Goal: Check status: Check status

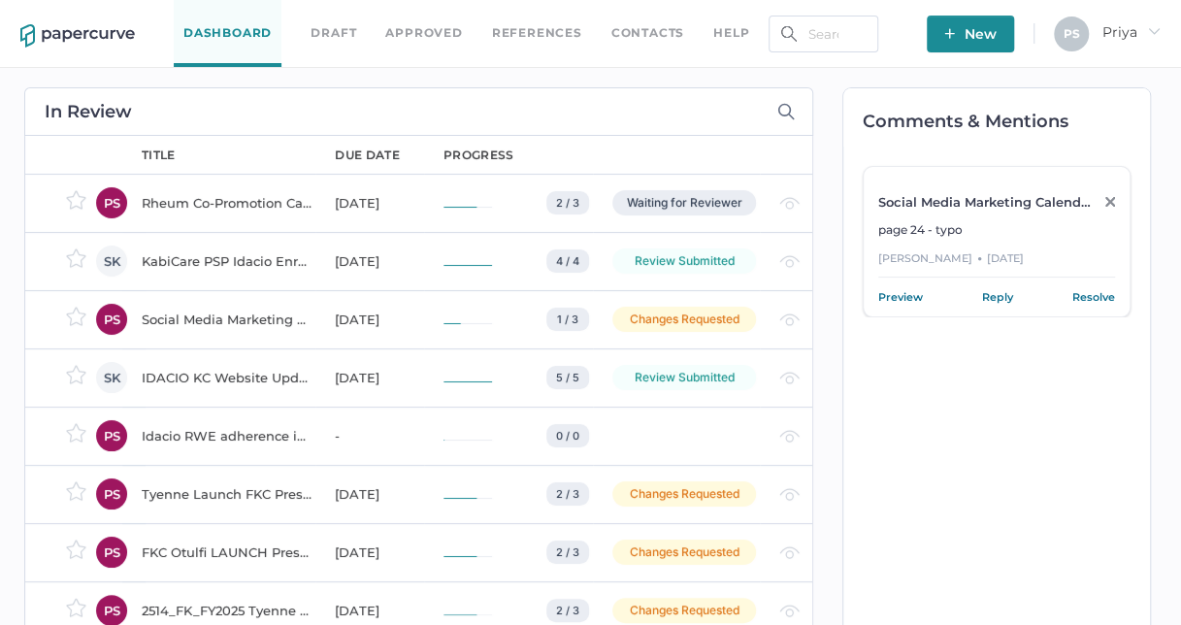
click at [685, 196] on div "Waiting for Reviewer" at bounding box center [684, 202] width 144 height 25
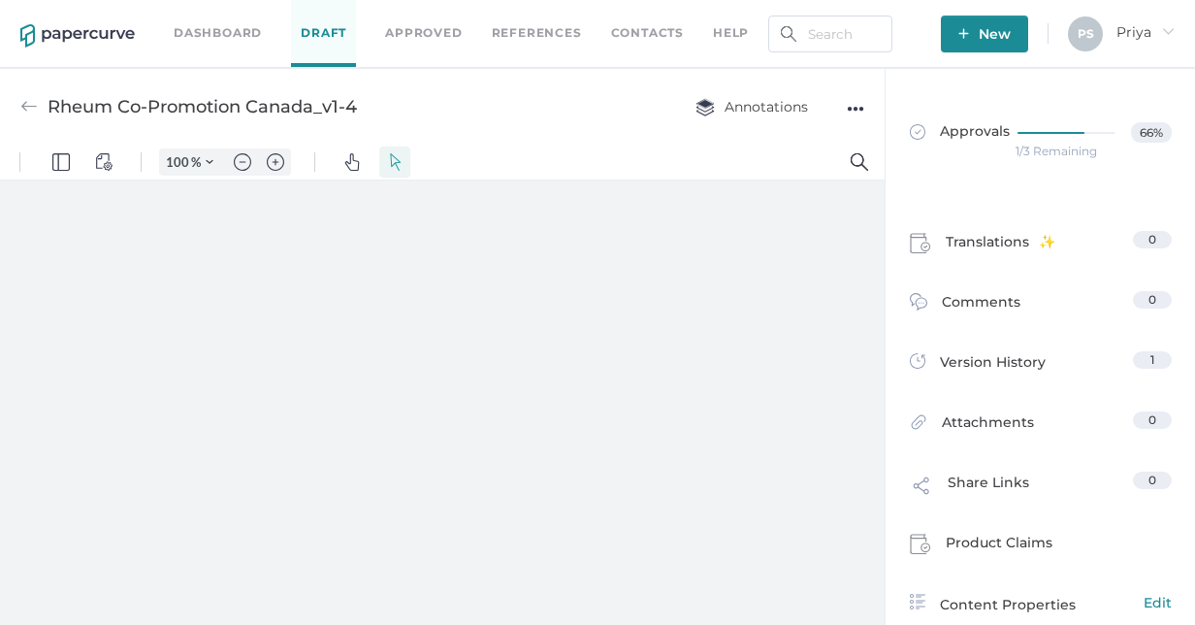
type input "39"
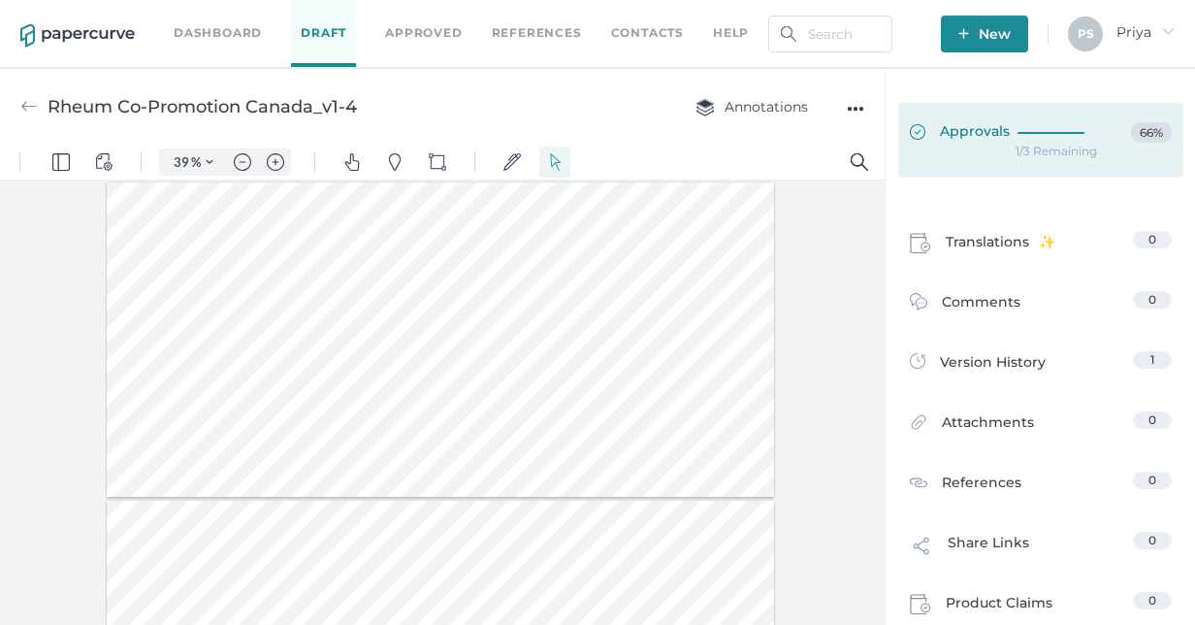
click at [990, 140] on span "Approvals" at bounding box center [960, 132] width 100 height 21
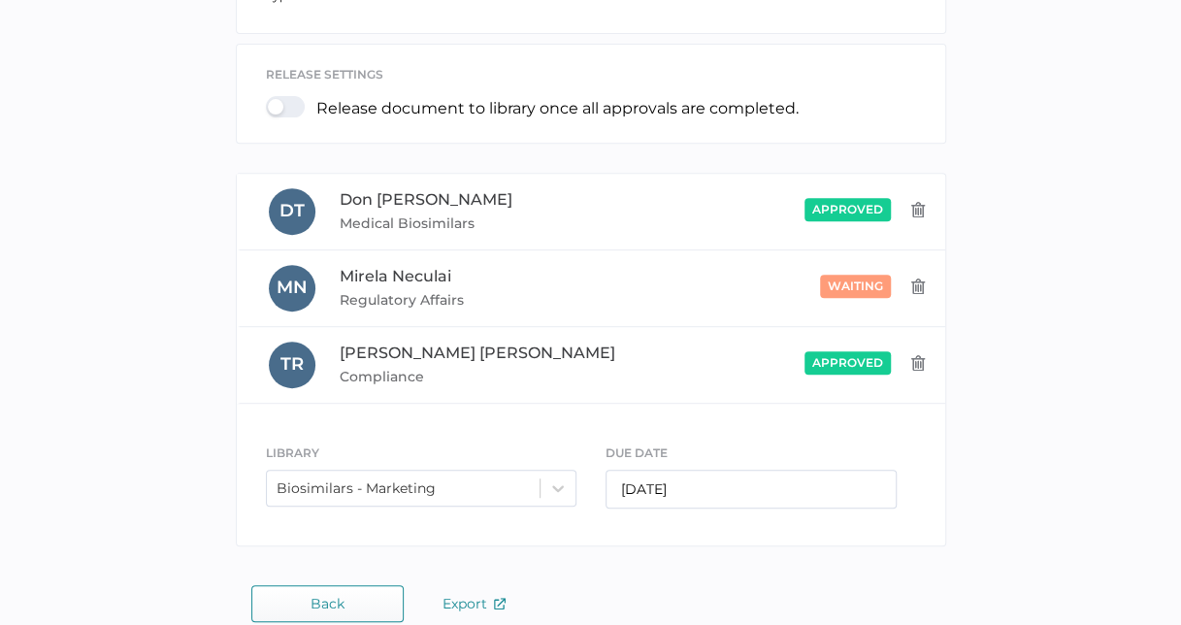
scroll to position [347, 0]
